Goal: Task Accomplishment & Management: Complete application form

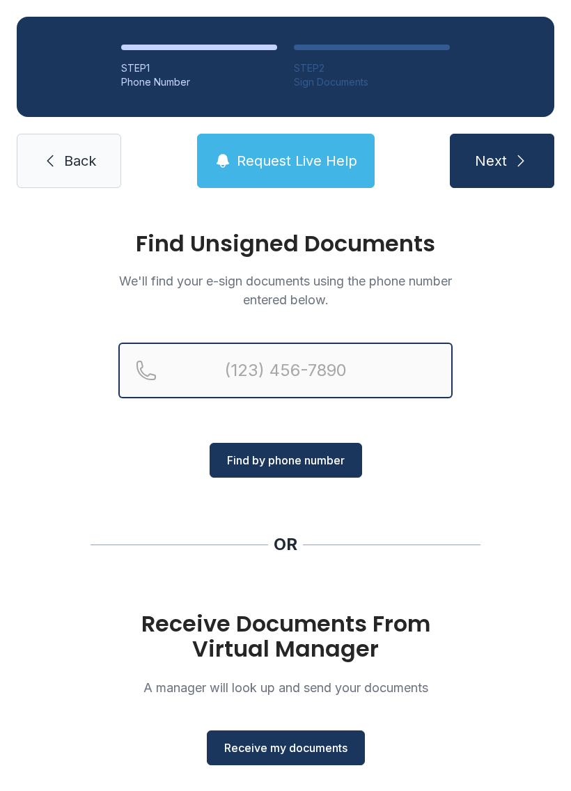
click at [228, 365] on input "Reservation phone number" at bounding box center [285, 370] width 334 height 56
type input "[PHONE_NUMBER]"
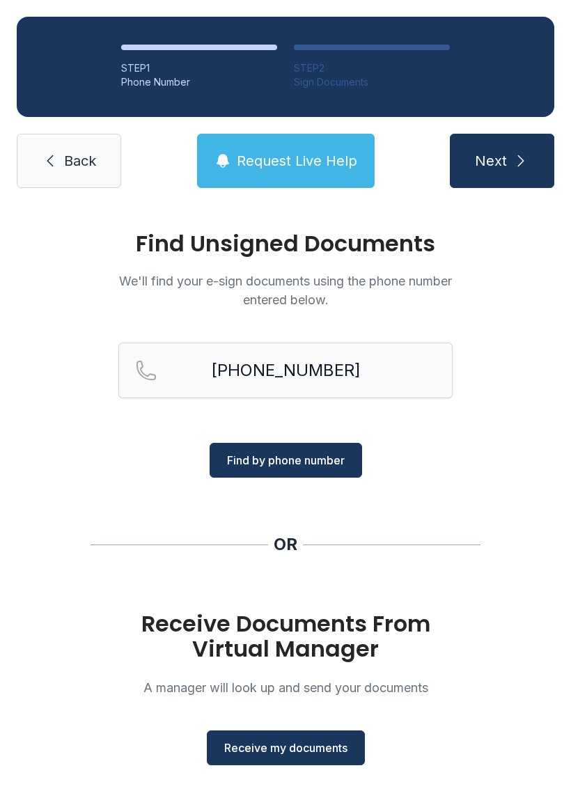
click at [287, 462] on span "Find by phone number" at bounding box center [286, 460] width 118 height 17
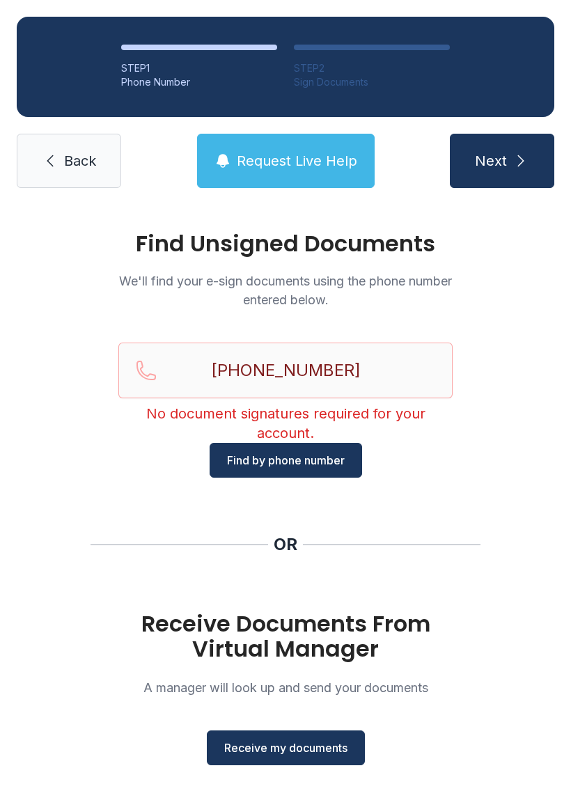
click at [495, 168] on span "Next" at bounding box center [491, 160] width 32 height 19
click at [287, 750] on span "Receive my documents" at bounding box center [285, 747] width 123 height 17
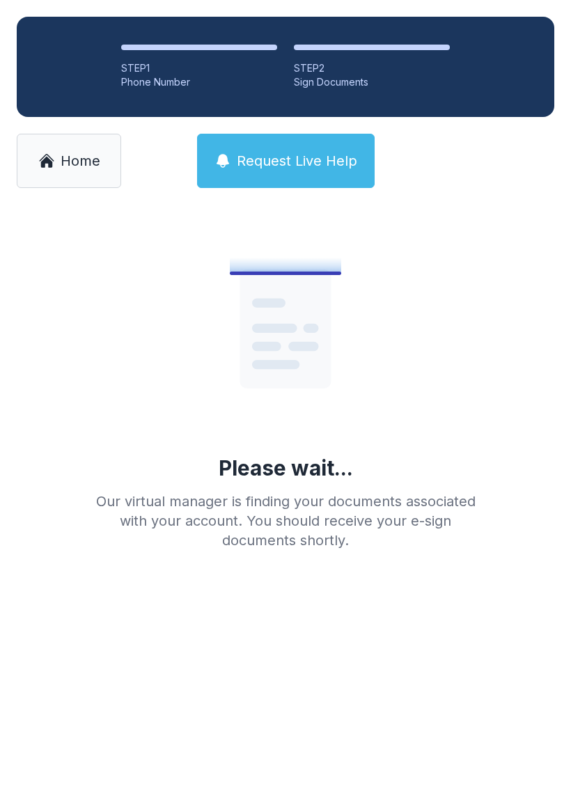
click at [72, 171] on link "Home" at bounding box center [69, 161] width 104 height 54
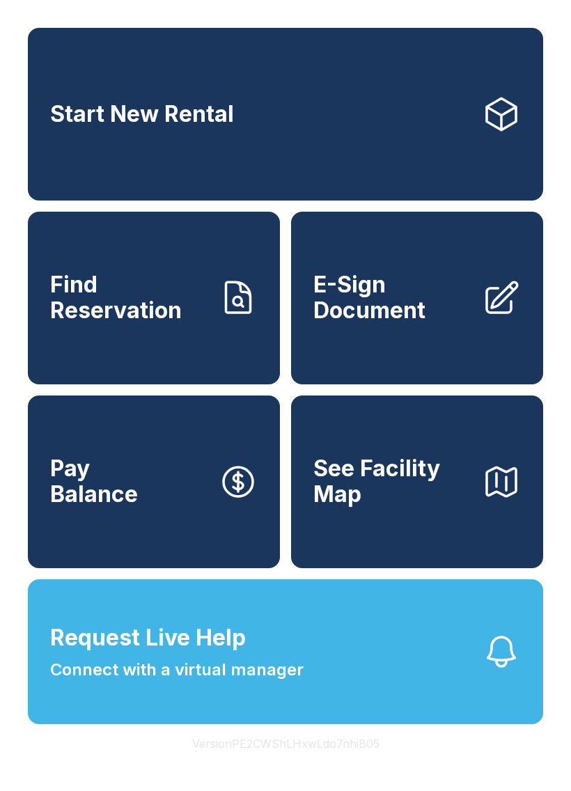
click at [381, 341] on link "E-Sign Document" at bounding box center [417, 298] width 252 height 173
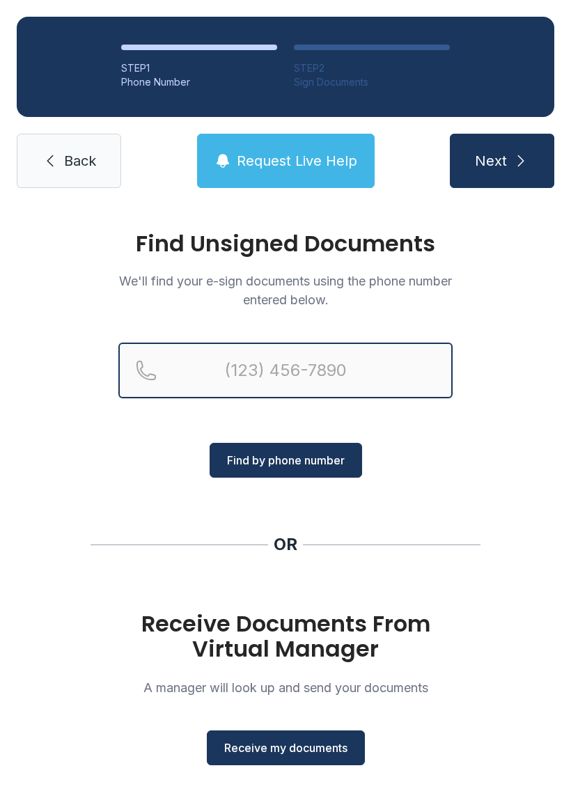
click at [215, 381] on input "Reservation phone number" at bounding box center [285, 370] width 334 height 56
type input "[PHONE_NUMBER]"
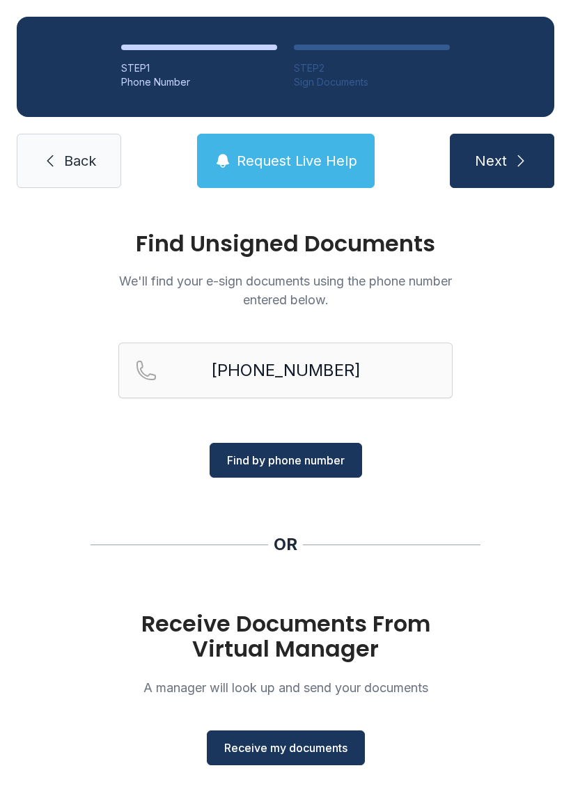
click at [296, 461] on span "Find by phone number" at bounding box center [286, 460] width 118 height 17
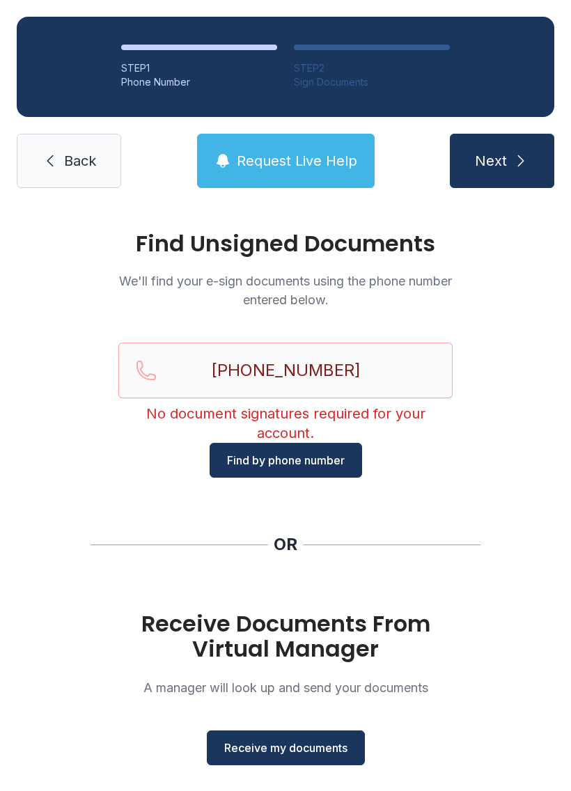
click at [74, 157] on span "Back" at bounding box center [80, 160] width 32 height 19
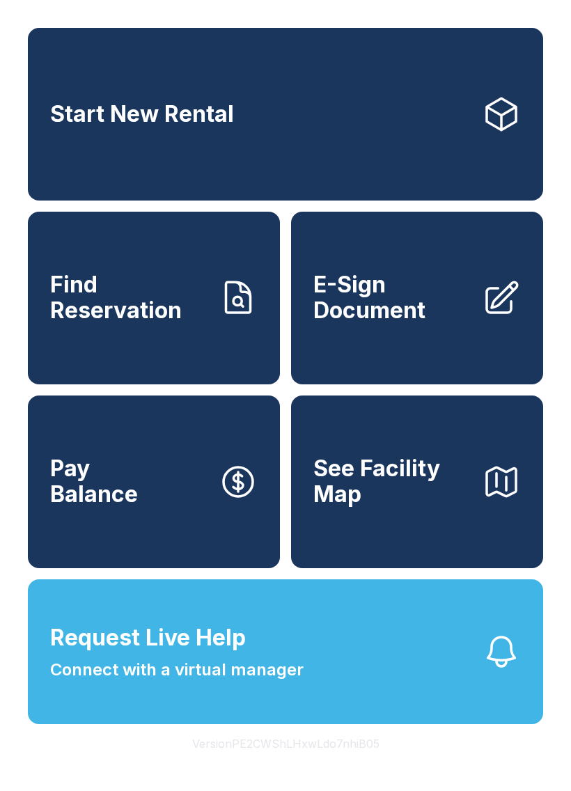
click at [403, 319] on span "E-Sign Document" at bounding box center [391, 297] width 157 height 51
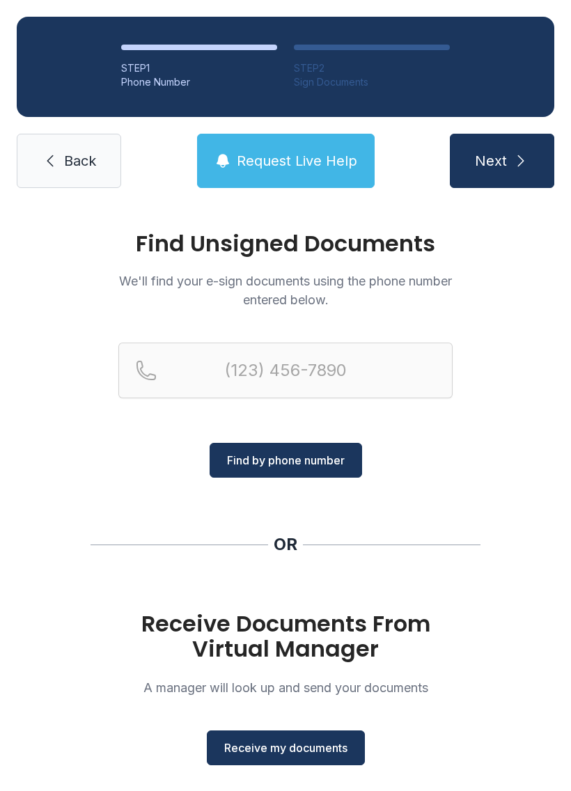
click at [68, 168] on span "Back" at bounding box center [80, 160] width 32 height 19
